Goal: Task Accomplishment & Management: Use online tool/utility

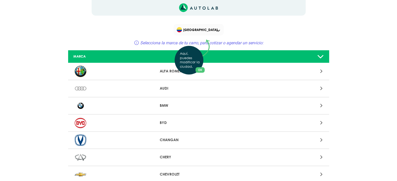
click at [199, 29] on div "Aquí, puedes modificar la ciudad. OK .aex,.bex{fill:none!important;stroke:#50c4…" at bounding box center [198, 90] width 397 height 181
click at [219, 31] on span at bounding box center [218, 31] width 3 height 2
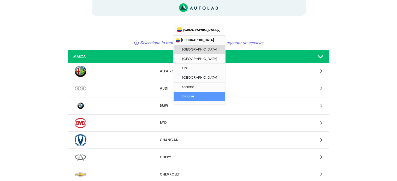
click at [197, 95] on li "Ibagué" at bounding box center [200, 96] width 52 height 9
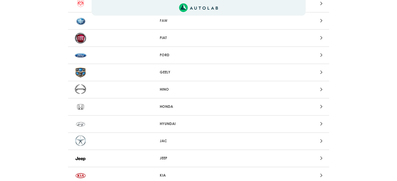
scroll to position [229, 0]
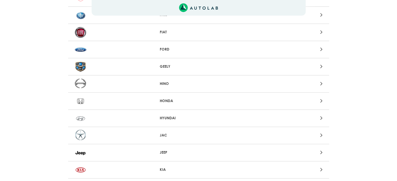
click at [318, 110] on div "HYUNDAI" at bounding box center [198, 118] width 261 height 17
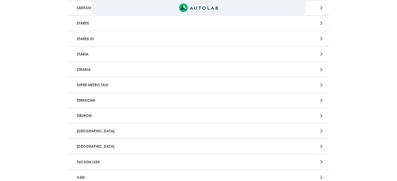
scroll to position [1094, 0]
click at [320, 143] on icon at bounding box center [321, 146] width 2 height 7
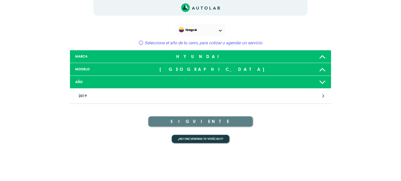
click at [321, 97] on div at bounding box center [285, 96] width 85 height 7
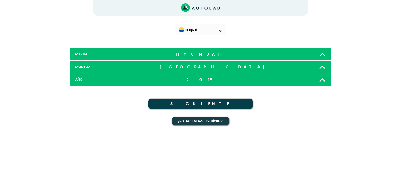
click at [324, 83] on icon at bounding box center [322, 80] width 7 height 10
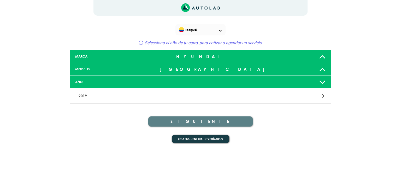
click at [320, 70] on icon at bounding box center [322, 69] width 7 height 10
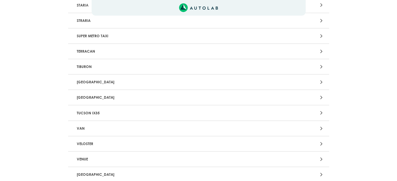
scroll to position [1137, 0]
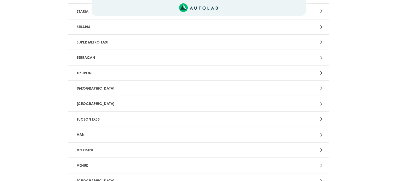
click at [321, 85] on icon at bounding box center [321, 88] width 2 height 7
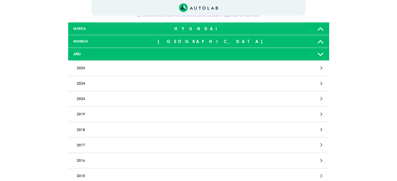
scroll to position [30, 0]
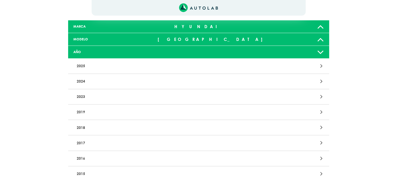
click at [279, 132] on div "2018" at bounding box center [198, 127] width 261 height 15
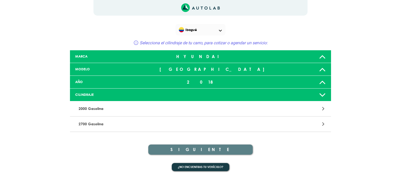
click at [99, 109] on p "2000 Gasolina" at bounding box center [157, 109] width 163 height 10
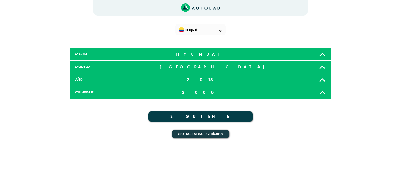
click at [176, 115] on button "SIGUIENTE" at bounding box center [200, 117] width 104 height 10
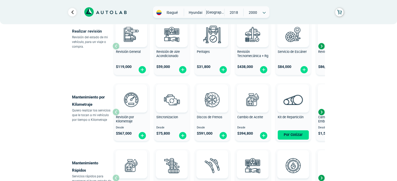
scroll to position [201, 0]
click at [183, 135] on img at bounding box center [182, 136] width 8 height 8
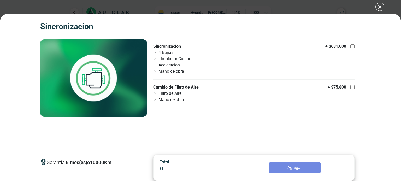
click at [379, 6] on div "SINCRONIZACION SINCRONIZACION Garantía 6 10000 Km" at bounding box center [200, 90] width 401 height 181
